Goal: Task Accomplishment & Management: Complete application form

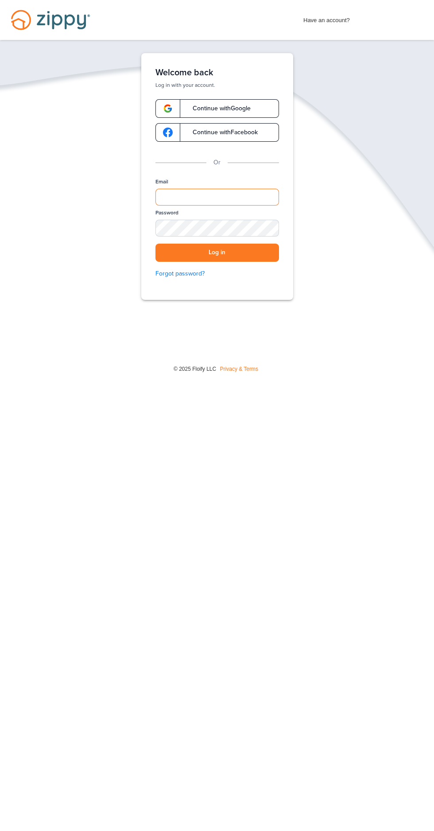
click at [176, 200] on input "Email" at bounding box center [217, 197] width 124 height 17
click at [178, 195] on input "Email" at bounding box center [217, 197] width 124 height 17
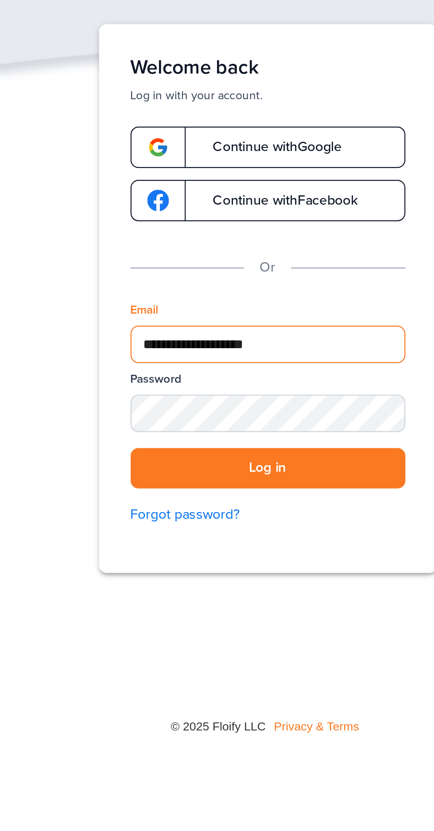
type input "**********"
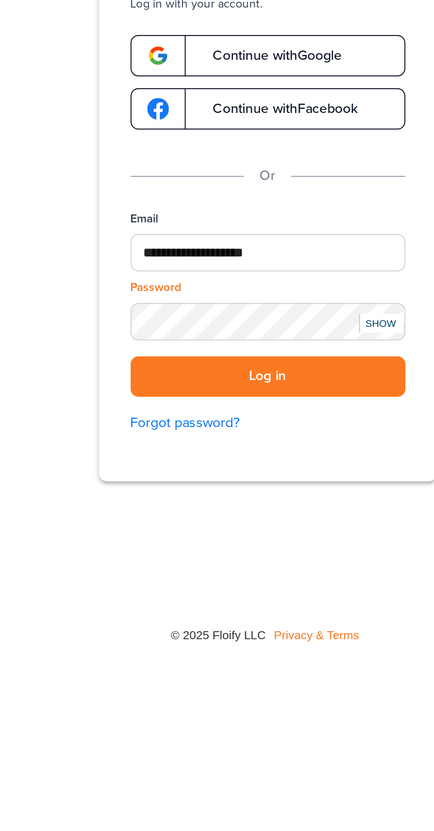
click at [172, 252] on button "Log in" at bounding box center [217, 253] width 124 height 18
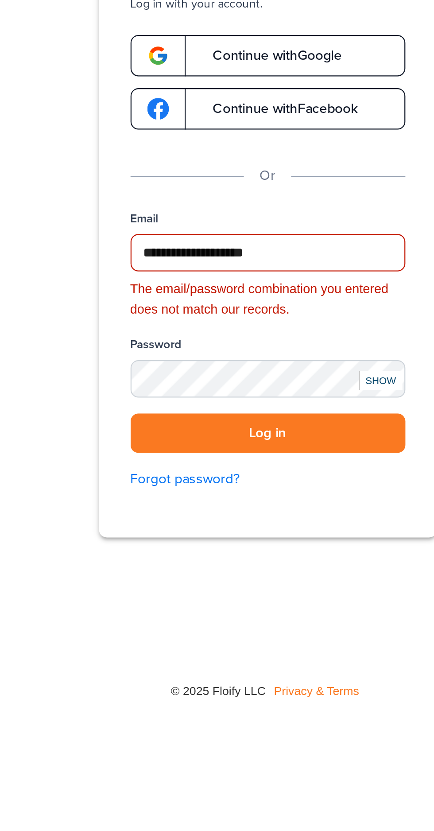
click at [276, 253] on div "SHOW" at bounding box center [267, 254] width 19 height 8
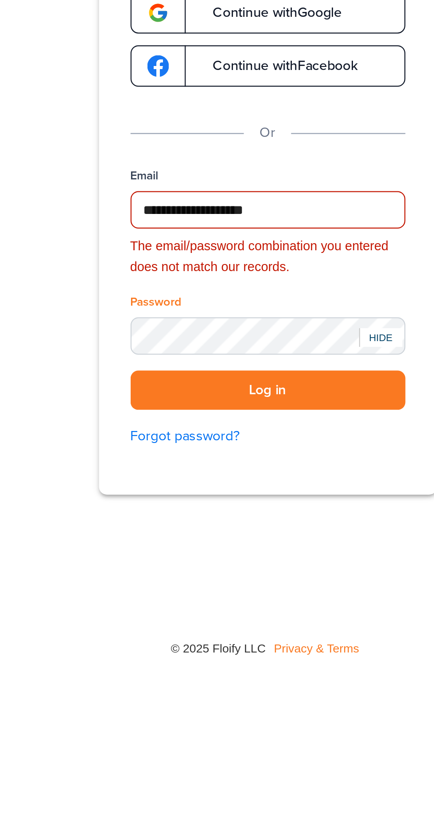
click at [171, 276] on button "Log in" at bounding box center [217, 278] width 124 height 18
click at [234, 280] on button "Log in" at bounding box center [217, 278] width 124 height 18
